Goal: Task Accomplishment & Management: Use online tool/utility

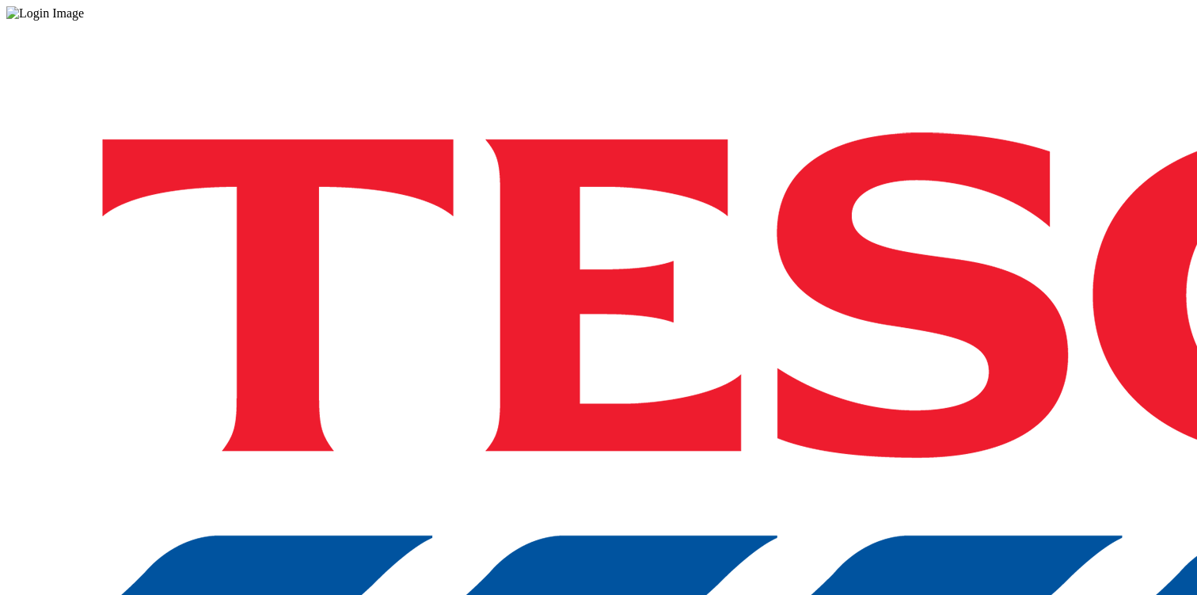
click at [874, 375] on div "Log in to the Spectra’s dashboard using [PERSON_NAME]’s credentials. If you don…" at bounding box center [598, 414] width 1184 height 787
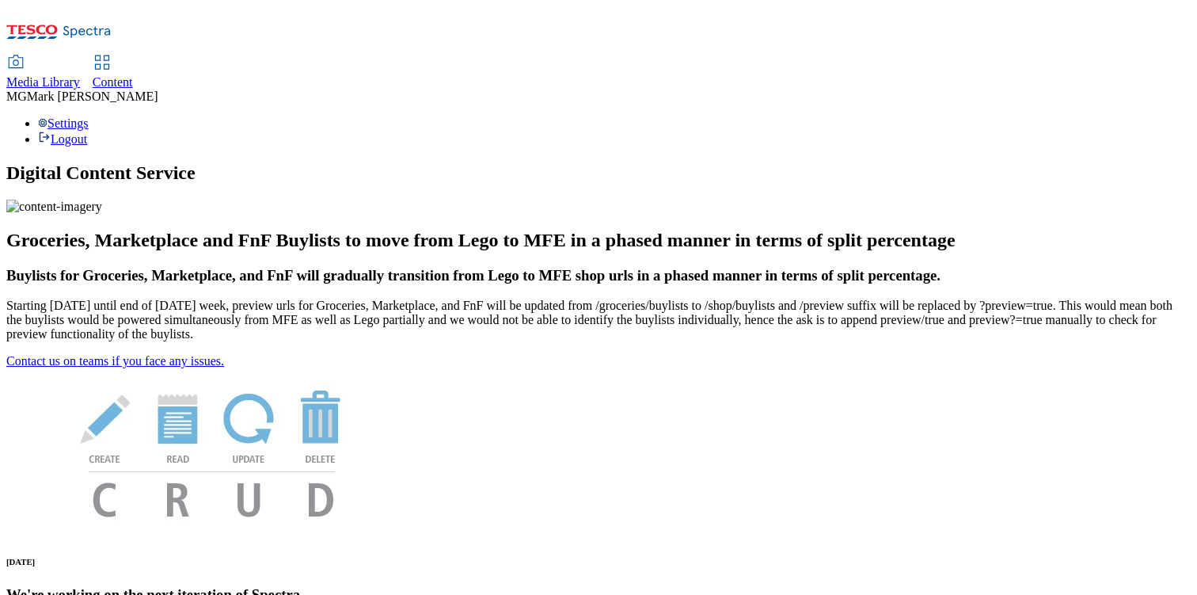
click at [133, 75] on div "Content" at bounding box center [113, 82] width 40 height 14
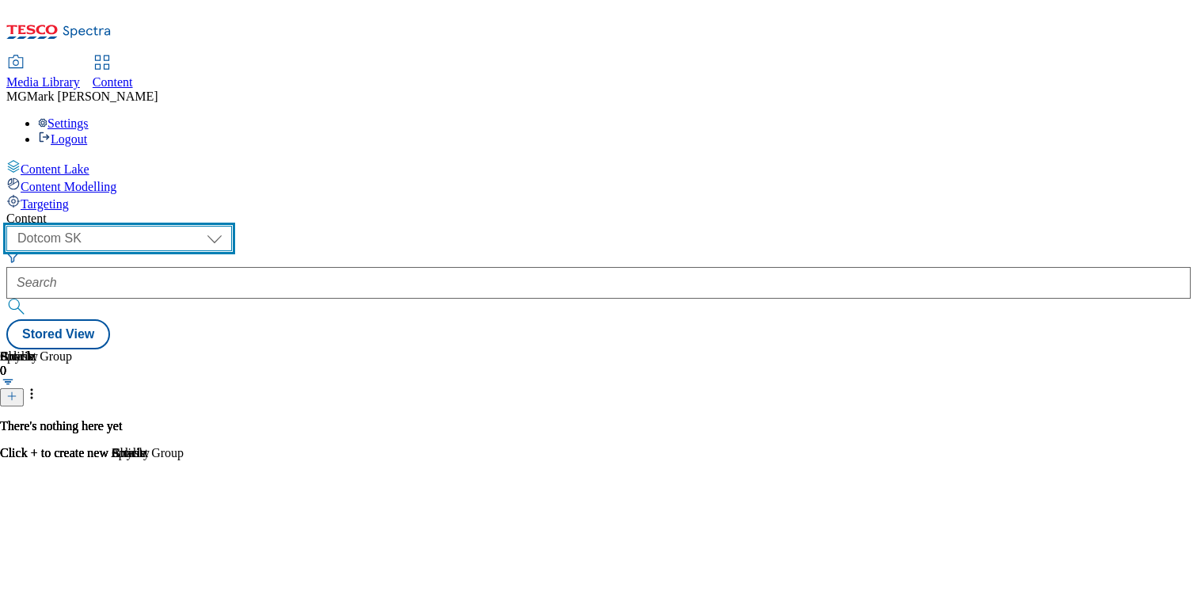
click at [232, 226] on select "Dotcom CZ Dotcom SK ghs-roi ghs-uk Phones UK" at bounding box center [119, 238] width 226 height 25
select select "ghs-uk"
click at [206, 226] on select "Dotcom CZ Dotcom SK ghs-roi ghs-uk Phones UK" at bounding box center [119, 238] width 226 height 25
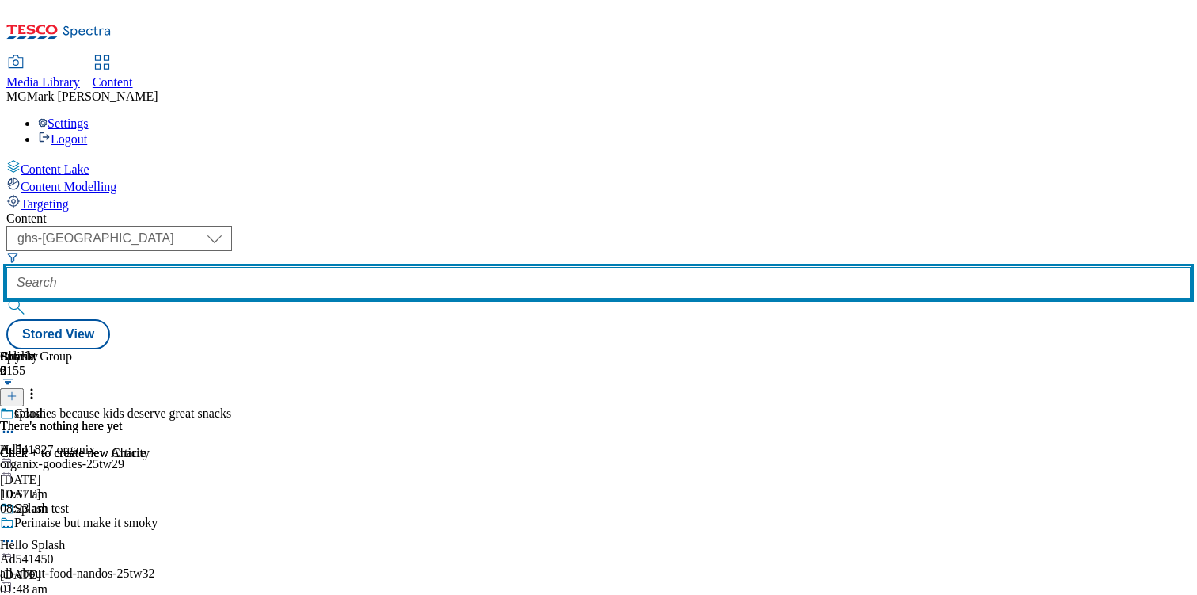
click at [372, 267] on input "text" at bounding box center [598, 283] width 1184 height 32
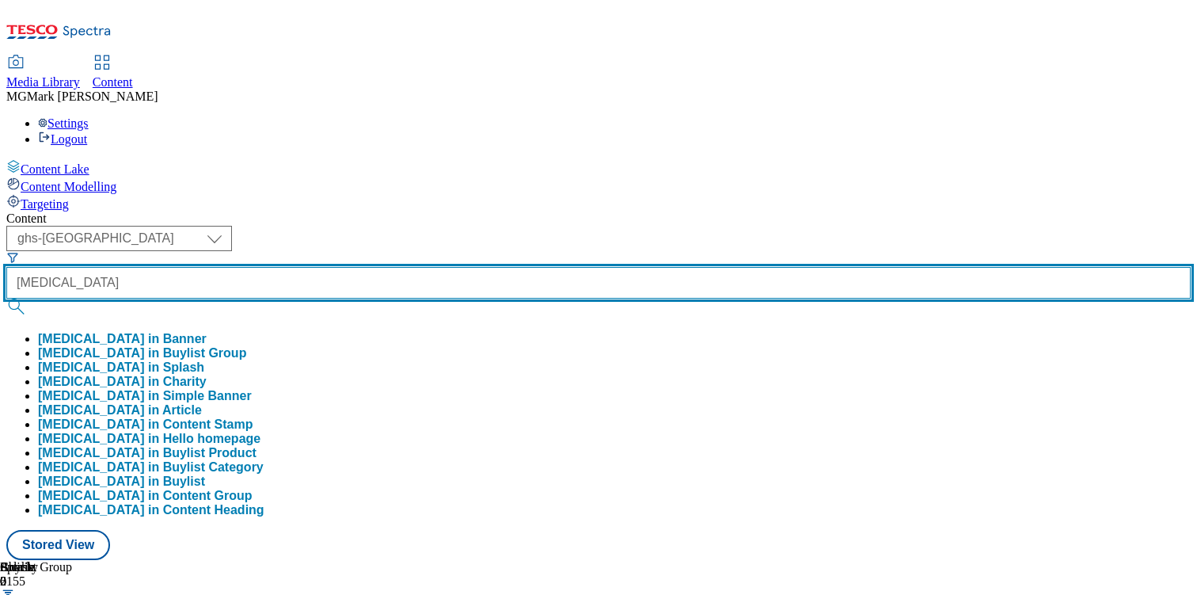
type input "ribena"
click at [6, 298] on button "submit" at bounding box center [17, 306] width 22 height 16
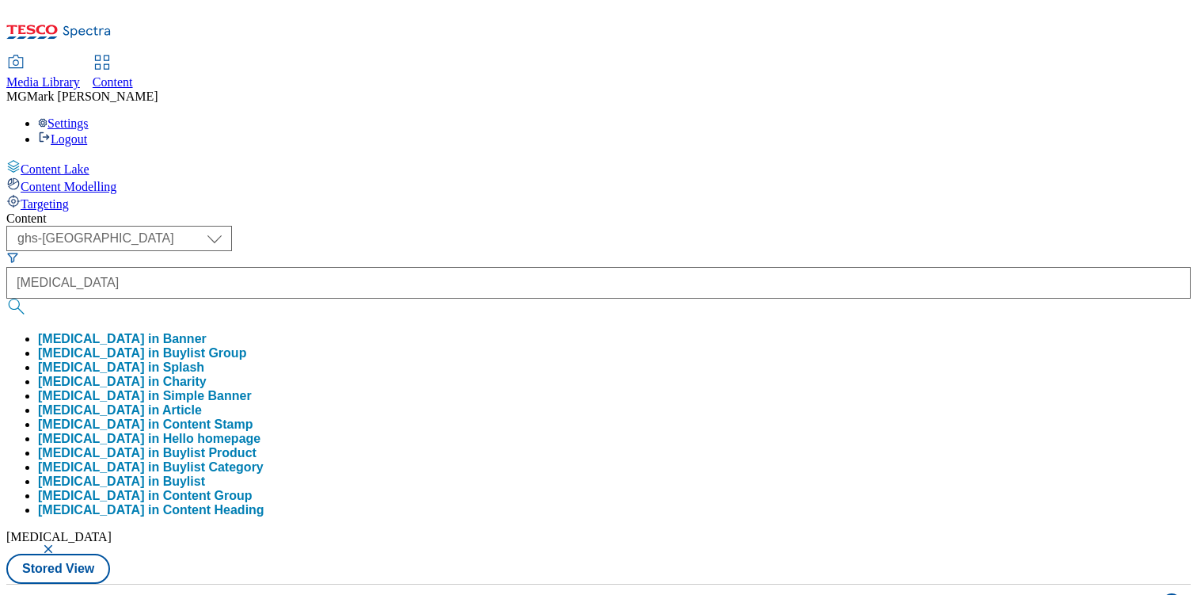
click at [790, 226] on div "( optional ) Dotcom CZ Dotcom SK ghs-roi ghs-uk Phones UK ghs-uk ribena ribena …" at bounding box center [598, 405] width 1184 height 358
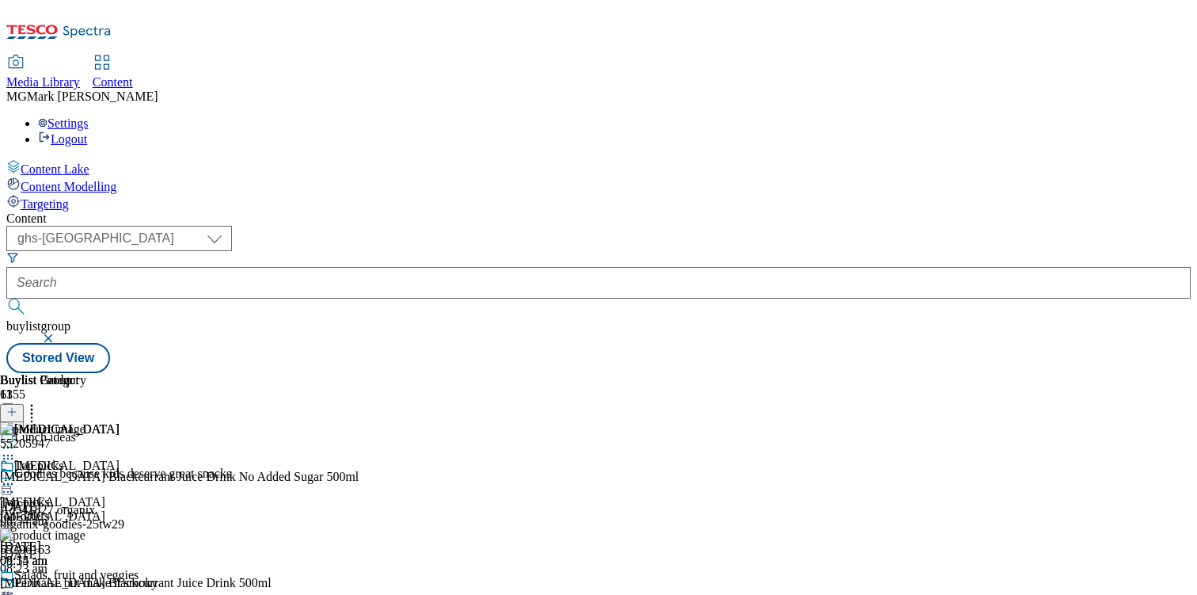
click at [16, 439] on icon at bounding box center [8, 447] width 16 height 16
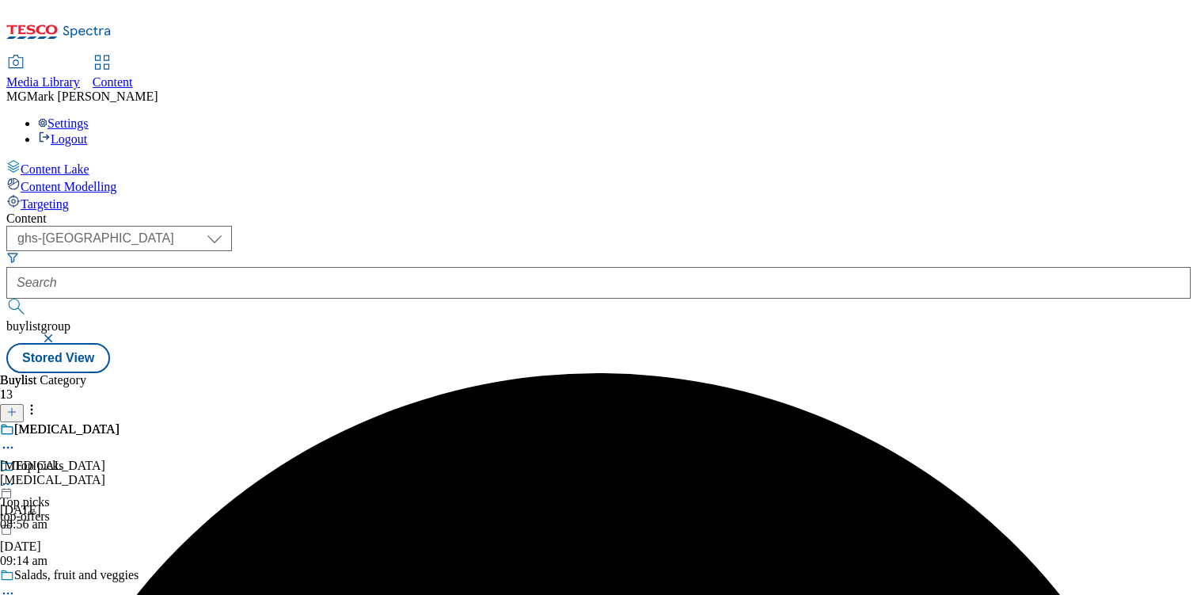
click at [120, 473] on div "ribena" at bounding box center [60, 480] width 120 height 14
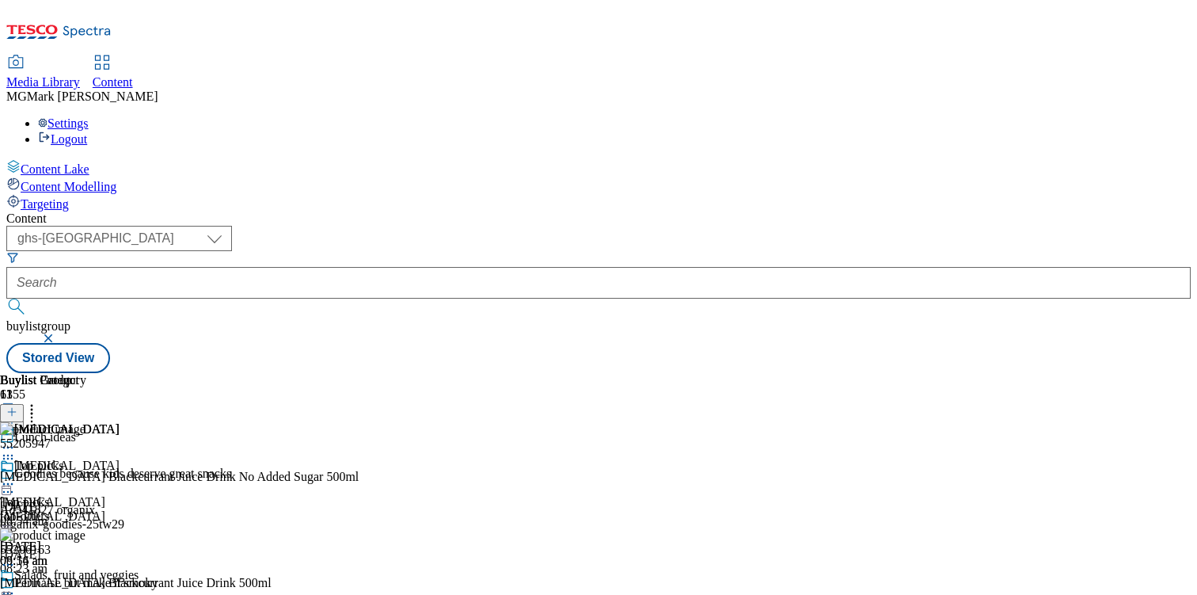
scroll to position [0, 208]
